Goal: Information Seeking & Learning: Learn about a topic

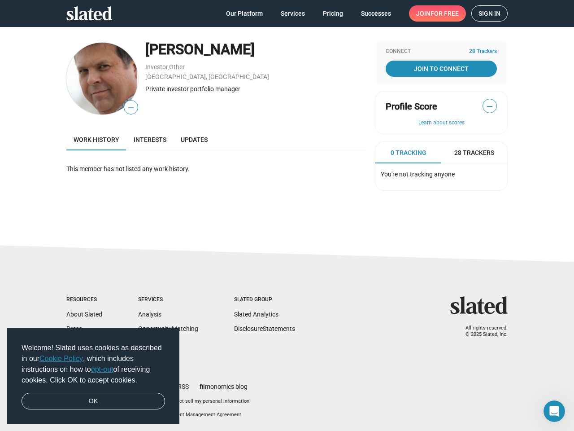
click at [93, 376] on span "Welcome! Slated uses cookies as described in our Cookie Policy , which includes…" at bounding box center [94, 363] width 144 height 43
click at [102, 78] on img at bounding box center [102, 79] width 72 height 72
click at [131, 107] on span "—" at bounding box center [130, 108] width 13 height 12
click at [256, 89] on div "Private investor portfolio manager" at bounding box center [255, 89] width 221 height 9
click at [490, 106] on span "—" at bounding box center [489, 106] width 13 height 12
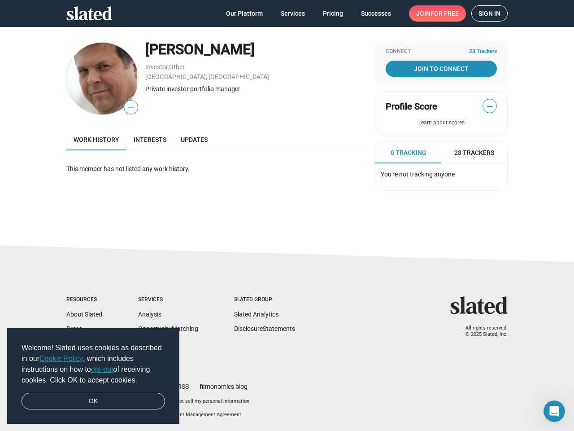
click at [441, 123] on button "Learn about scores" at bounding box center [441, 122] width 111 height 7
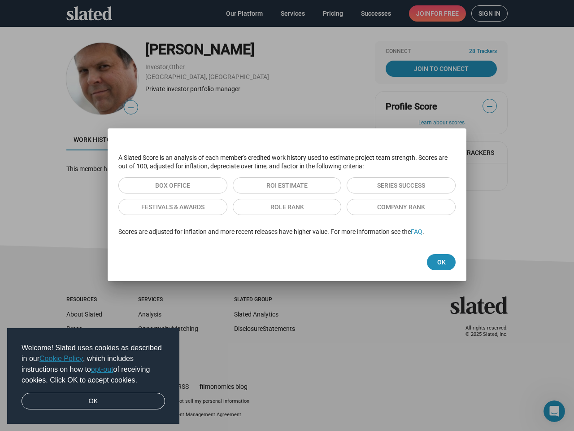
click at [408, 152] on div "A Slated Score is an analysis of each member's credited work history used to es…" at bounding box center [287, 194] width 359 height 97
click at [409, 152] on div "A Slated Score is an analysis of each member's credited work history used to es…" at bounding box center [287, 194] width 359 height 97
click at [474, 152] on div at bounding box center [287, 215] width 574 height 431
